Goal: Check status: Check status

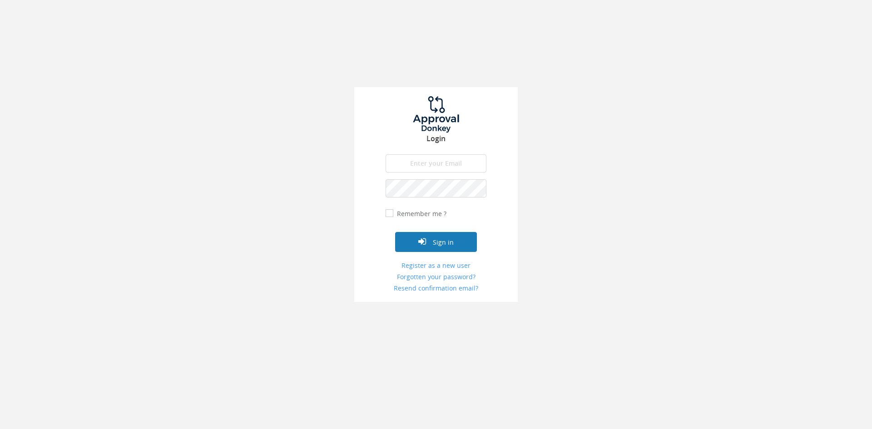
type input "[EMAIL_ADDRESS][DOMAIN_NAME]"
click at [461, 240] on button "Sign in" at bounding box center [436, 242] width 82 height 20
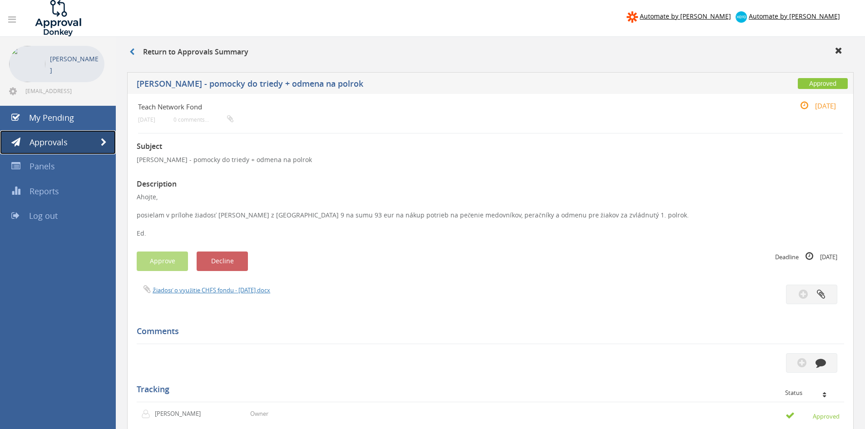
click at [55, 138] on span "Approvals" at bounding box center [49, 142] width 38 height 11
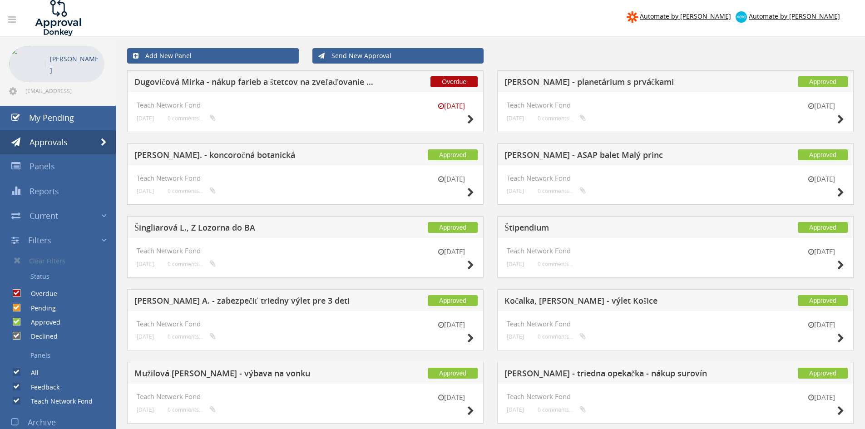
click at [304, 83] on h5 "Dugovičová Mirka - nákup farieb a štetcov na zveľaďovanie [PERSON_NAME]" at bounding box center [253, 83] width 239 height 11
